Goal: Information Seeking & Learning: Learn about a topic

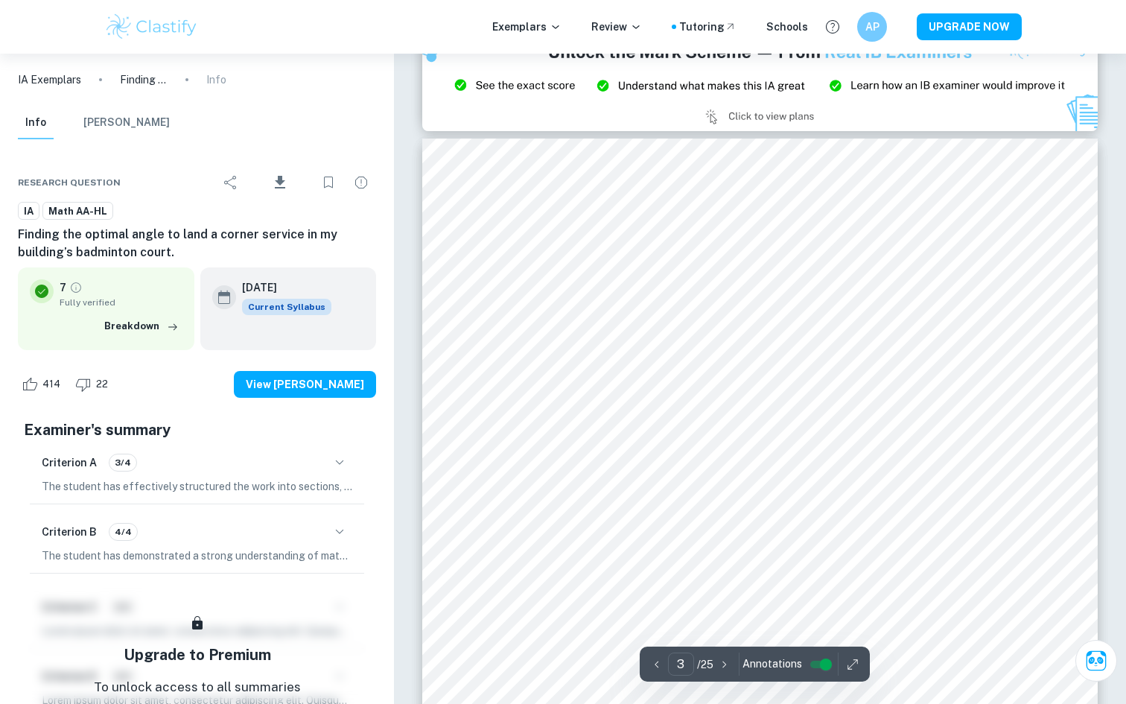
scroll to position [2062, 0]
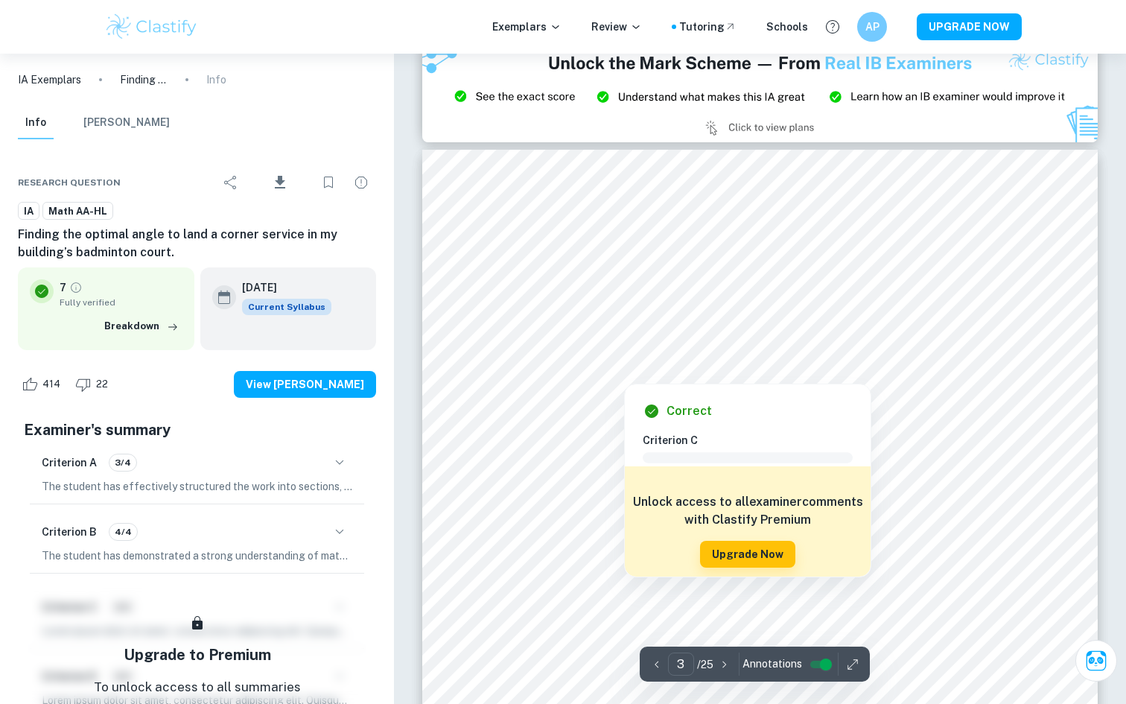
click at [667, 320] on div at bounding box center [764, 325] width 520 height 34
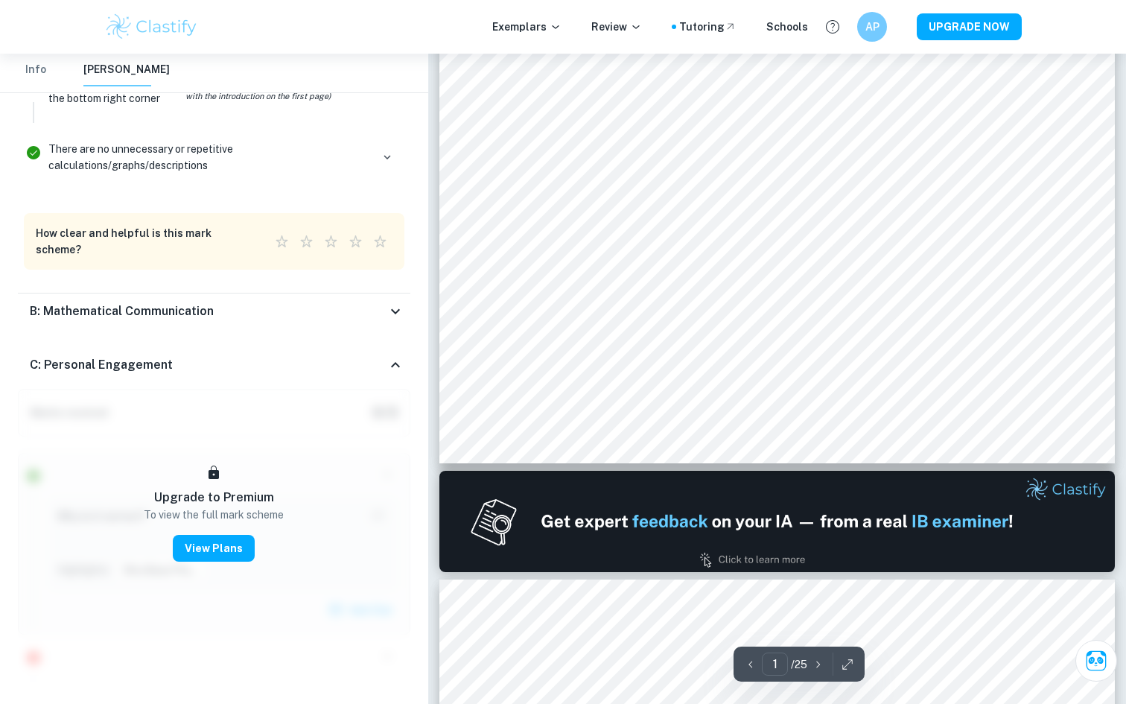
scroll to position [0, 0]
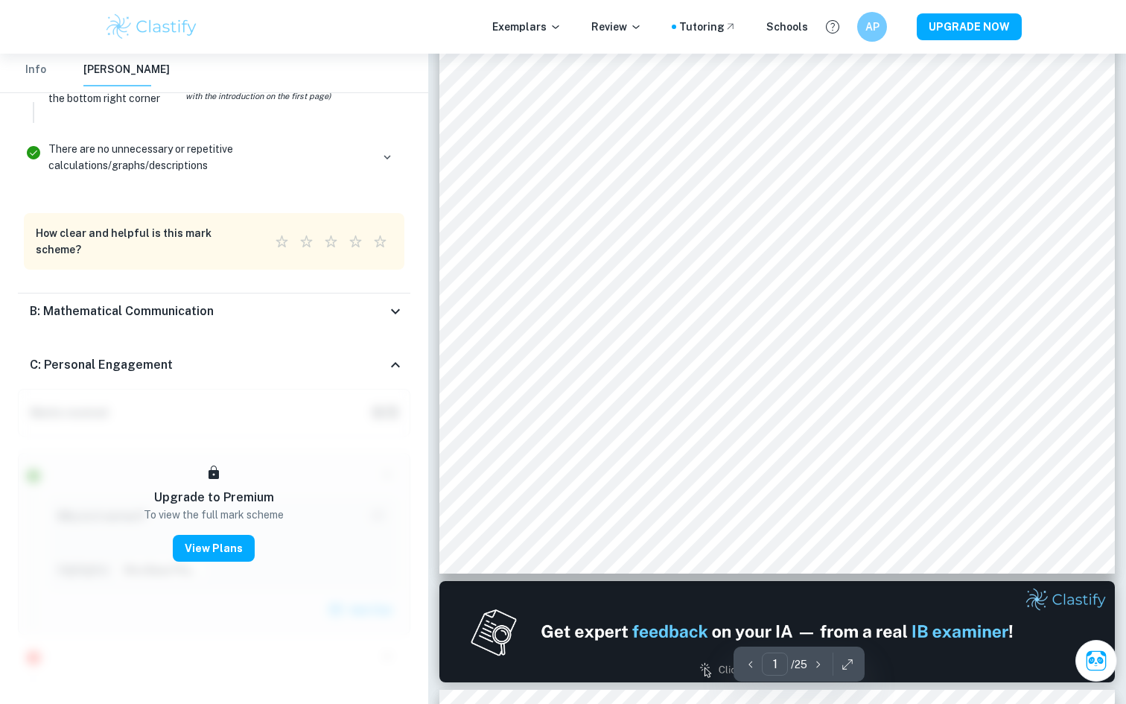
type input "2"
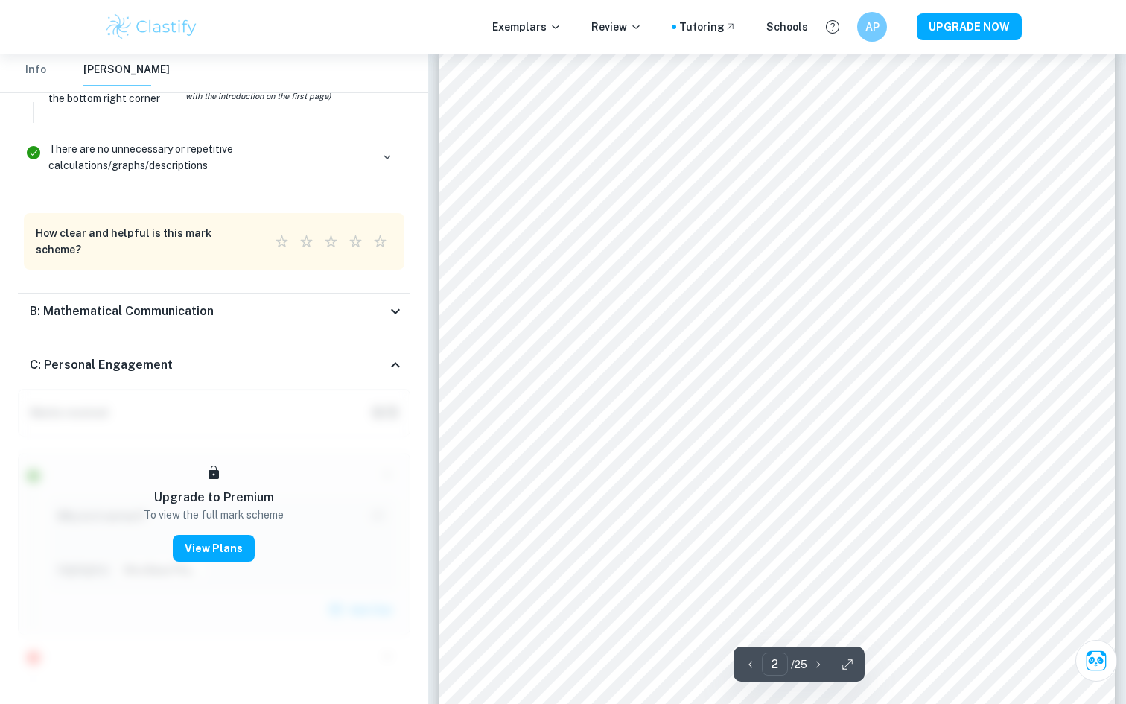
scroll to position [1096, 0]
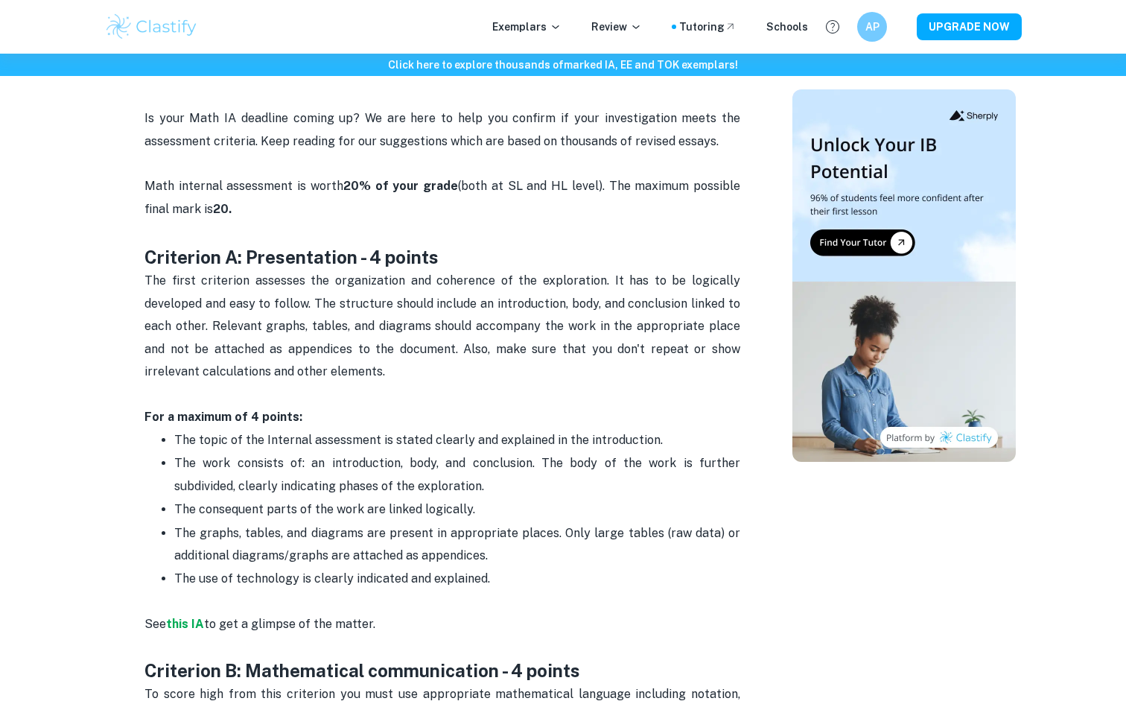
scroll to position [568, 0]
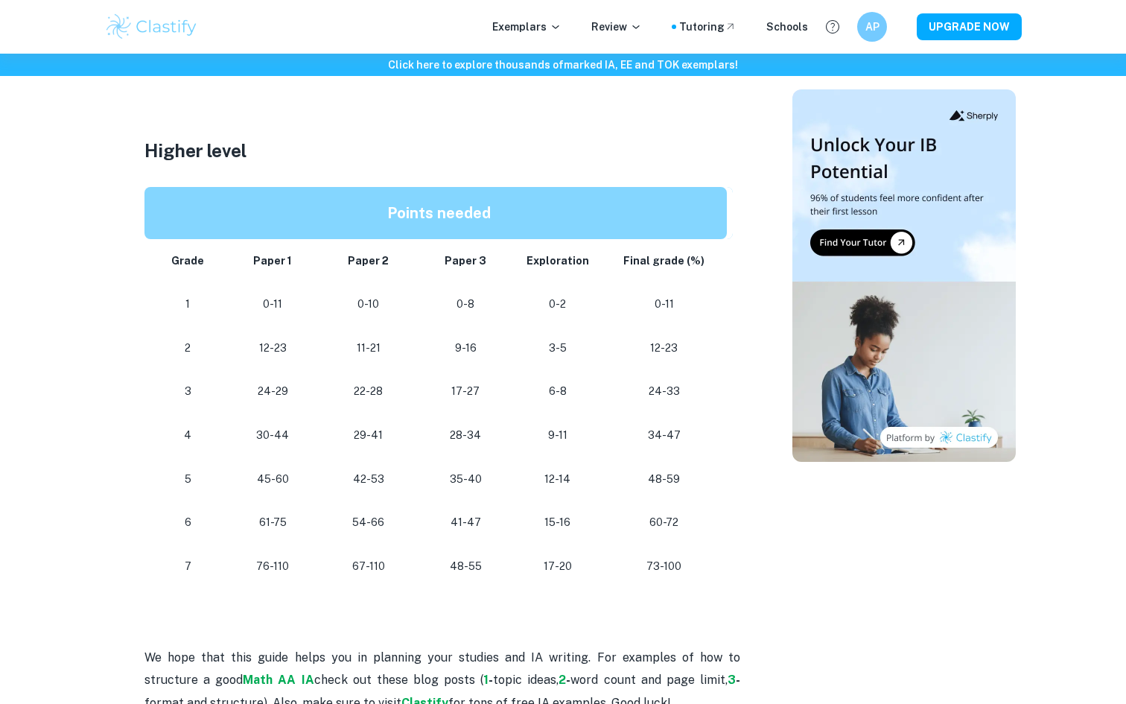
scroll to position [1206, 0]
